Goal: Task Accomplishment & Management: Complete application form

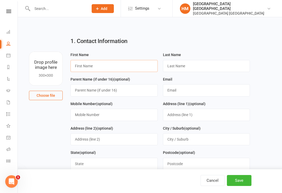
click at [107, 68] on input "text" at bounding box center [113, 66] width 87 height 12
type input "Tyla"
click at [196, 69] on input "text" at bounding box center [206, 66] width 87 height 12
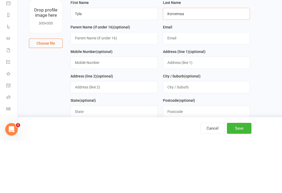
type input "Korvemaa"
click at [181, 84] on input "text" at bounding box center [206, 90] width 87 height 12
type input "[EMAIL_ADDRESS][DOMAIN_NAME]"
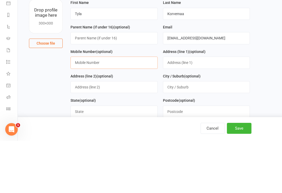
click at [122, 109] on input "text" at bounding box center [113, 115] width 87 height 12
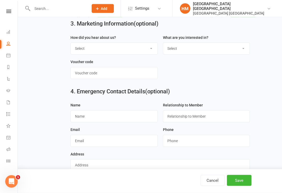
type input "0451542911"
click at [128, 52] on select "Select Radio Referral Sign Internet search Flyer from school Flyer in the mail …" at bounding box center [114, 48] width 87 height 11
select select "Flyer in the mail"
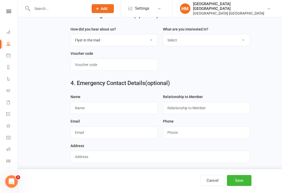
click at [240, 186] on button "Save" at bounding box center [239, 180] width 25 height 11
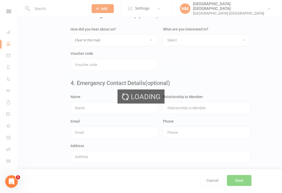
scroll to position [0, 0]
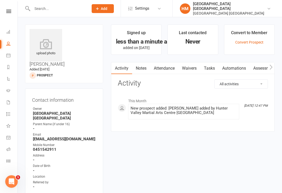
click at [192, 65] on link "Waivers" at bounding box center [189, 68] width 22 height 12
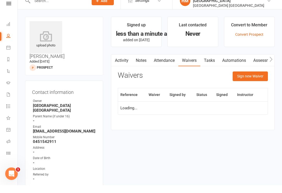
scroll to position [8, 0]
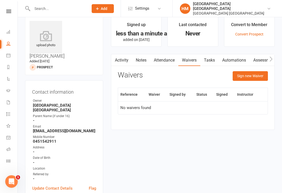
click at [259, 73] on button "Sign new Waiver" at bounding box center [249, 75] width 35 height 9
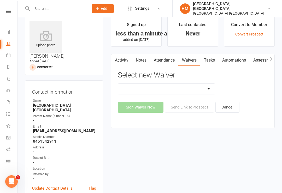
click at [196, 84] on select "App membership only Cancellation Form Change to payment frequency Fitness Chall…" at bounding box center [166, 89] width 97 height 10
select select "9884"
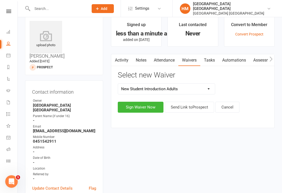
click at [142, 109] on button "Sign Waiver Now" at bounding box center [141, 107] width 46 height 11
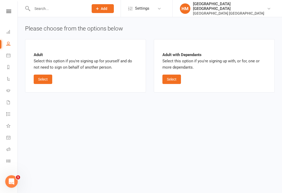
click at [44, 80] on button "Select" at bounding box center [43, 79] width 19 height 9
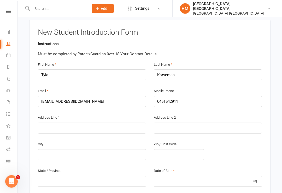
scroll to position [104, 0]
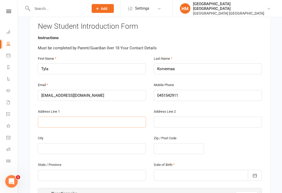
click at [50, 117] on input "text" at bounding box center [92, 122] width 108 height 11
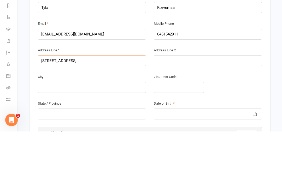
type input "[STREET_ADDRESS]"
click at [220, 117] on input "text" at bounding box center [208, 122] width 108 height 11
click at [118, 143] on input "text" at bounding box center [92, 148] width 108 height 11
type input "Morisset"
click at [190, 143] on input "text" at bounding box center [179, 148] width 50 height 11
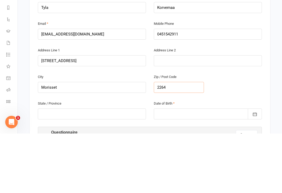
scroll to position [106, 0]
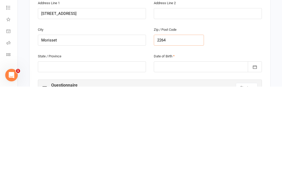
type input "2264"
click at [127, 168] on input "text" at bounding box center [92, 173] width 108 height 11
type input "[GEOGRAPHIC_DATA]"
click at [213, 168] on div at bounding box center [208, 173] width 108 height 11
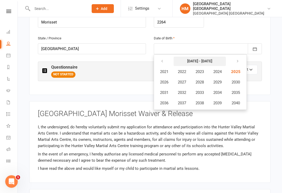
click at [201, 59] on strong "[DATE] - [DATE]" at bounding box center [199, 61] width 25 height 4
click at [184, 57] on button "[DATE] - [DATE]" at bounding box center [199, 61] width 52 height 9
click at [163, 59] on icon "button" at bounding box center [162, 61] width 4 height 4
click at [167, 69] on span "2001" at bounding box center [164, 71] width 8 height 5
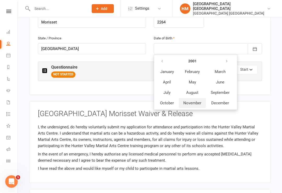
click at [196, 101] on span "November" at bounding box center [192, 103] width 18 height 5
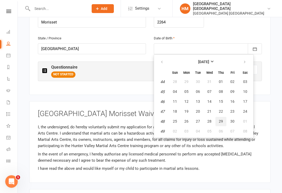
click at [221, 119] on span "29" at bounding box center [221, 121] width 4 height 4
type input "[DATE]"
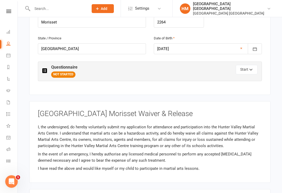
scroll to position [0, 0]
click at [250, 69] on icon "button" at bounding box center [251, 71] width 4 height 4
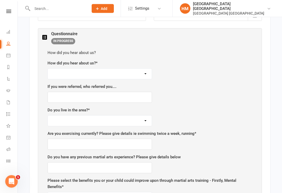
scroll to position [264, 0]
click at [138, 69] on select "Facebook Internet Referral from a friend Flyer in the mail or at the shopping m…" at bounding box center [100, 74] width 104 height 10
select select "Flyer in the mail or at the [GEOGRAPHIC_DATA]"
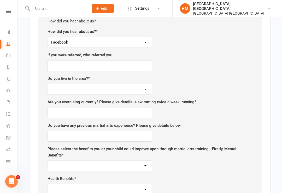
click at [141, 84] on select "Yes No" at bounding box center [100, 89] width 104 height 10
select select "Yes"
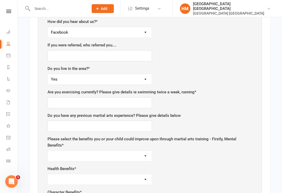
scroll to position [316, 0]
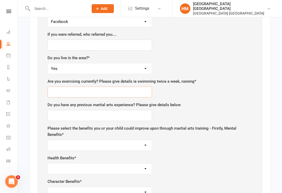
click at [83, 87] on input "text" at bounding box center [99, 92] width 104 height 11
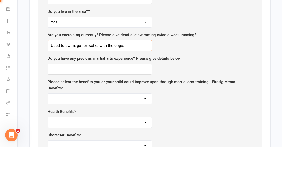
type input "Used to swim, go for walks with the dogs."
click at [135, 110] on input "text" at bounding box center [99, 115] width 104 height 11
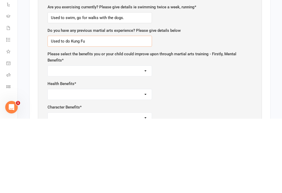
type input "Used to do Kung Fu"
click at [139, 140] on select "Self-esteem Focus and listening Fun, Fun, Fun Determination Motivation All of t…" at bounding box center [100, 145] width 104 height 10
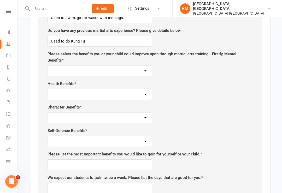
click at [133, 66] on select "Self-esteem Focus and listening Fun, Fun, Fun Determination Motivation All of t…" at bounding box center [100, 71] width 104 height 10
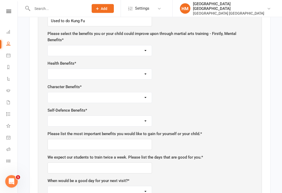
scroll to position [410, 0]
click at [145, 45] on select "Self-esteem Focus and listening Fun, Fun, Fun Determination Motivation All of t…" at bounding box center [100, 50] width 104 height 10
select select "All of the above - Self-esteem, Focus and Listening, Fun, Fun, Fun, Determinati…"
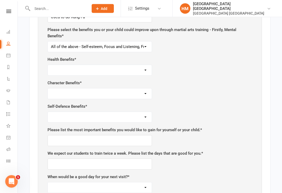
click at [128, 65] on select "Weight control Strength Flexibility Coordination Cardio vascular / Fitness All …" at bounding box center [100, 70] width 104 height 10
select select "All of the above - Weight control, strength, flexibility, coordination, cardiov…"
click at [132, 88] on select "Respect for others Integrity Self control Leadership Assertiveness All of the a…" at bounding box center [100, 93] width 104 height 10
select select "Integrity"
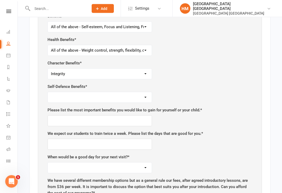
scroll to position [435, 0]
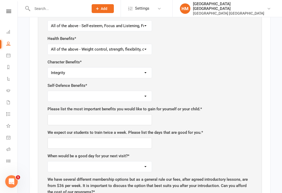
click at [128, 91] on select "Safety Self-confidence Anti-bullying Agility and Coordination Awareness All of …" at bounding box center [100, 96] width 104 height 10
select select "Self-confidence"
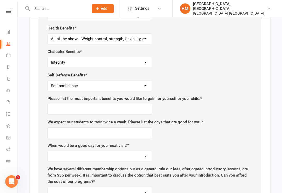
scroll to position [446, 0]
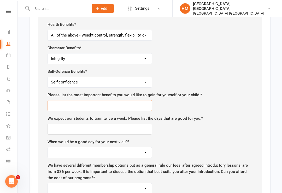
click at [133, 100] on input "text" at bounding box center [99, 105] width 104 height 11
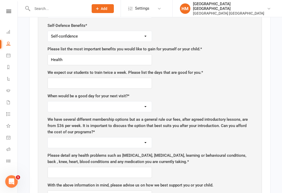
scroll to position [501, 0]
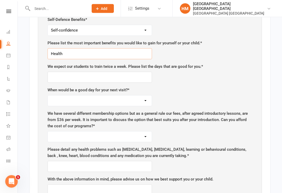
type input "Health"
click at [130, 72] on input "text" at bounding box center [99, 77] width 104 height 11
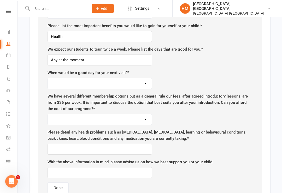
scroll to position [518, 0]
type input "Any at the moment"
click at [139, 78] on select "[DATE] [DATE] [DATE] [DATE] [DATE]" at bounding box center [100, 83] width 104 height 10
select select "[DATE]"
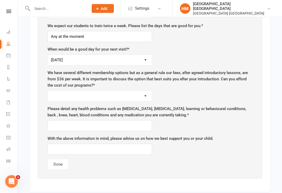
scroll to position [542, 0]
click at [137, 90] on select "Yes No" at bounding box center [100, 95] width 104 height 10
select select "Yes"
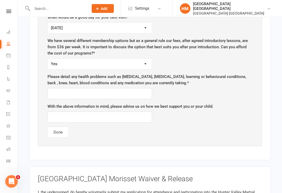
scroll to position [577, 0]
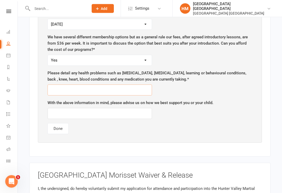
click at [135, 85] on input "text" at bounding box center [99, 90] width 104 height 11
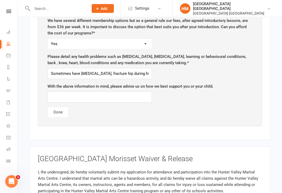
scroll to position [594, 0]
type input "Sometimes have [MEDICAL_DATA], fracture hip during high school."
click at [149, 92] on input "text" at bounding box center [99, 97] width 104 height 11
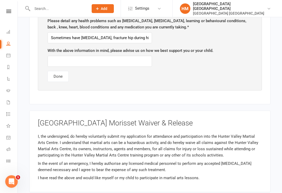
click at [59, 71] on button "Done" at bounding box center [57, 76] width 21 height 11
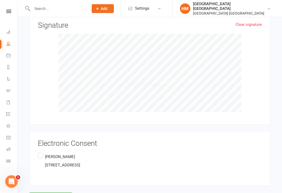
scroll to position [415, 0]
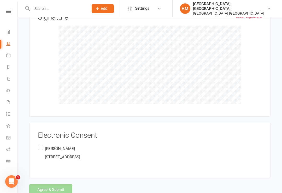
click at [42, 144] on label "[PERSON_NAME] [STREET_ADDRESS]" at bounding box center [59, 153] width 42 height 19
click at [41, 144] on input "[PERSON_NAME] [STREET_ADDRESS]" at bounding box center [39, 144] width 3 height 0
click at [60, 184] on button "Agree & Submit" at bounding box center [50, 189] width 43 height 11
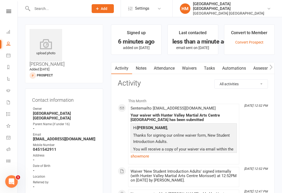
click at [171, 65] on link "Attendance" at bounding box center [164, 68] width 28 height 12
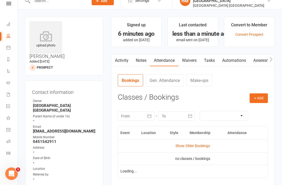
scroll to position [8, 0]
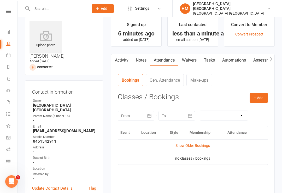
click at [260, 99] on button "+ Add" at bounding box center [258, 97] width 18 height 9
click at [250, 117] on link "Add Appointment" at bounding box center [242, 120] width 52 height 10
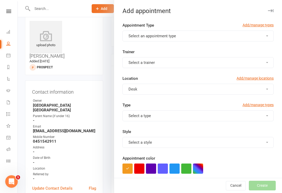
click at [108, 24] on div at bounding box center [150, 96] width 264 height 193
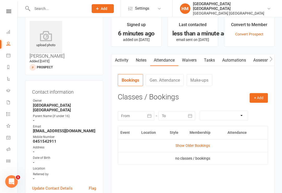
click at [259, 97] on button "+ Add" at bounding box center [258, 97] width 18 height 9
click at [245, 108] on link "Book Event" at bounding box center [242, 110] width 52 height 10
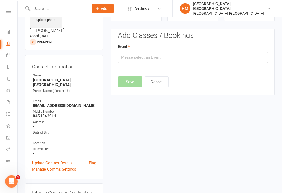
scroll to position [36, 0]
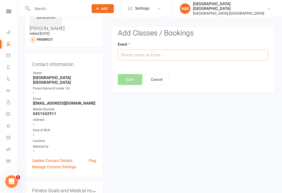
click at [246, 56] on input "text" at bounding box center [193, 55] width 150 height 11
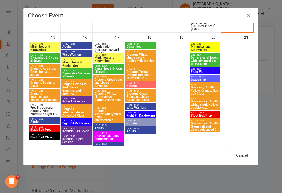
scroll to position [405, 0]
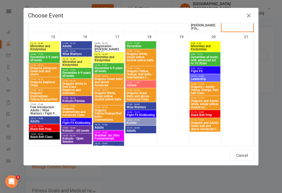
click at [37, 118] on span "18:15 - 19:00" at bounding box center [44, 118] width 29 height 2
type input "Adults - [DATE] 6:15:00 PM"
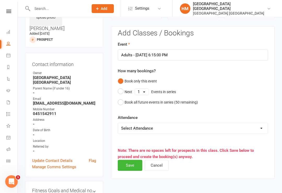
click at [132, 160] on button "Save" at bounding box center [130, 165] width 25 height 11
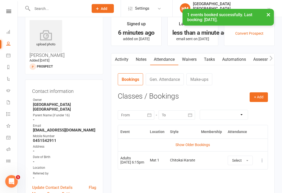
scroll to position [0, 0]
